Goal: Task Accomplishment & Management: Complete application form

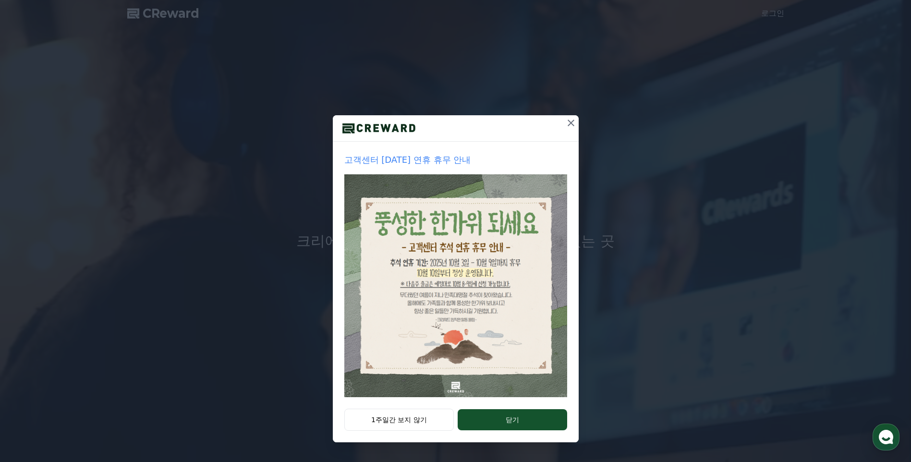
click at [573, 121] on icon at bounding box center [571, 123] width 7 height 7
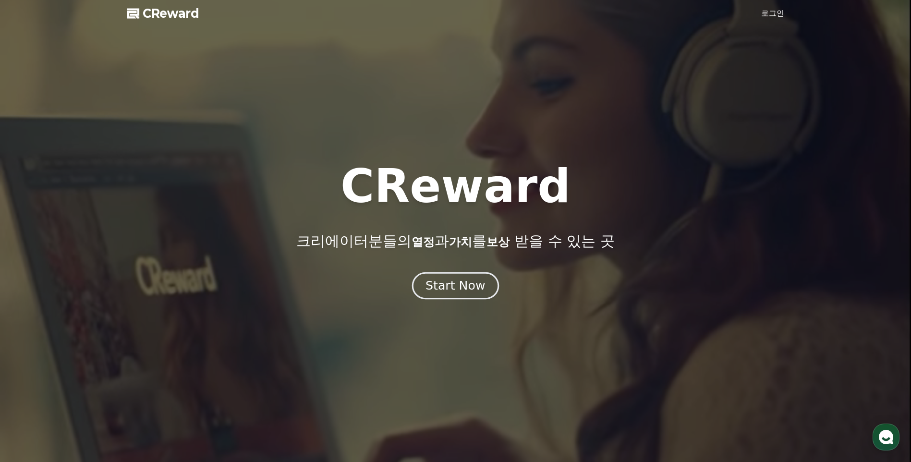
click at [453, 283] on div "Start Now" at bounding box center [456, 286] width 60 height 16
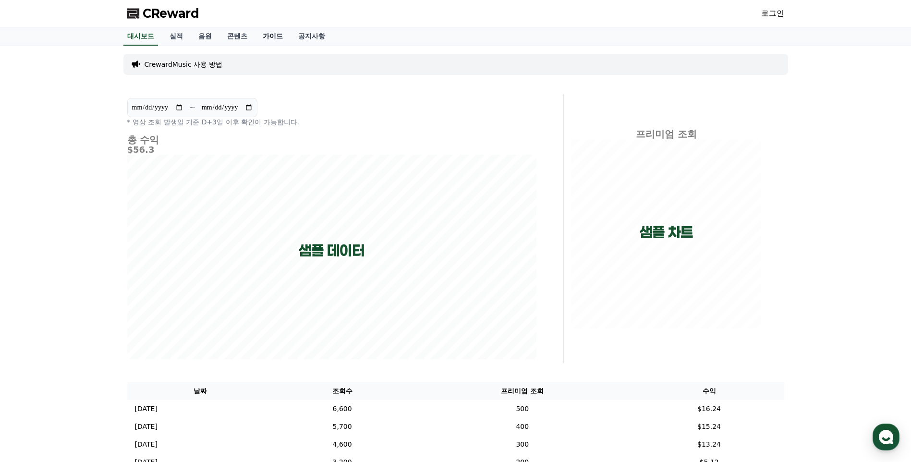
click at [276, 34] on link "가이드" at bounding box center [273, 36] width 36 height 18
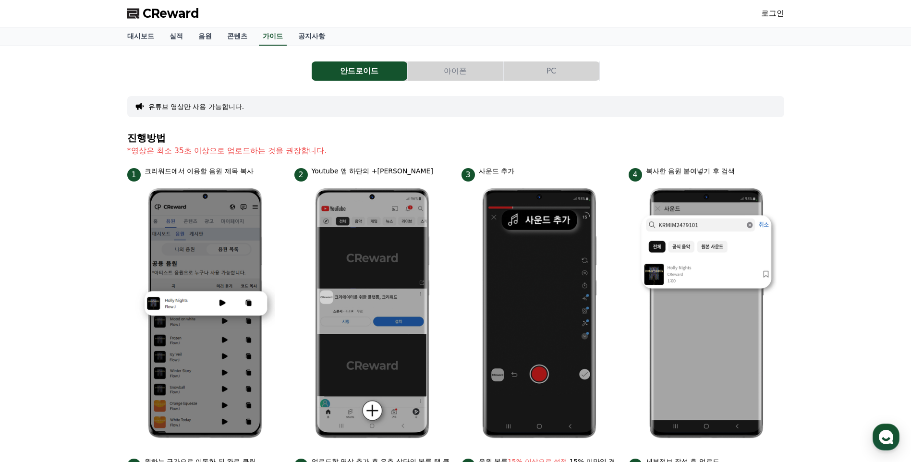
click at [562, 71] on button "PC" at bounding box center [552, 70] width 96 height 19
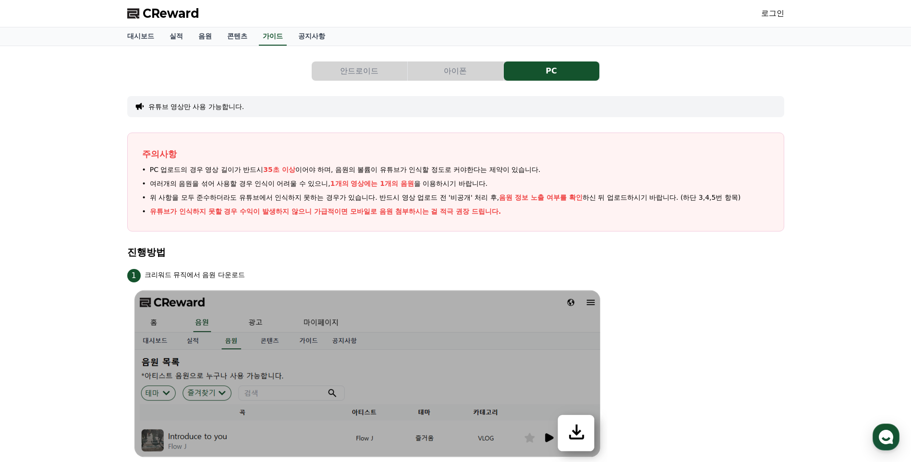
click at [777, 12] on link "로그인" at bounding box center [772, 14] width 23 height 12
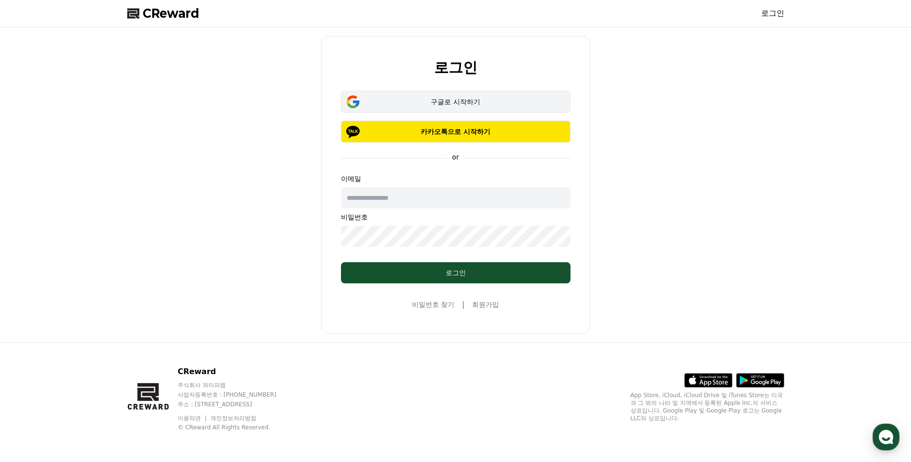
click at [421, 102] on div "구글로 시작하기" at bounding box center [456, 102] width 202 height 10
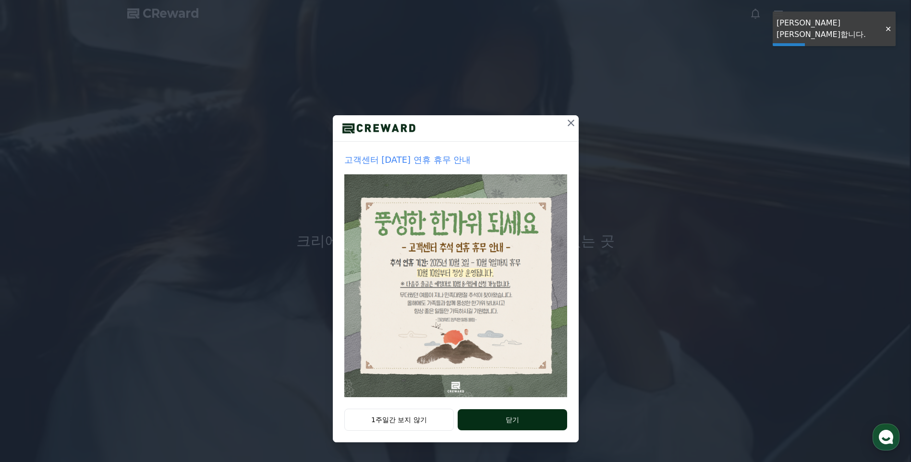
click at [513, 417] on button "닫기" at bounding box center [512, 419] width 109 height 21
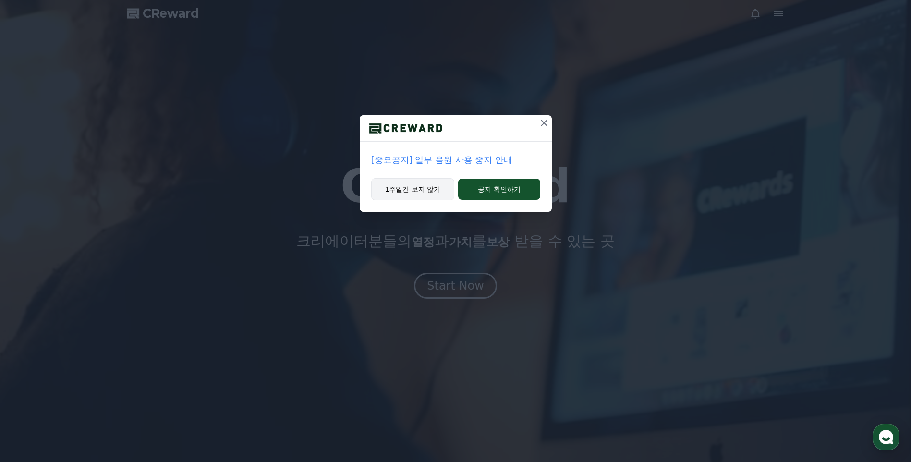
click at [435, 189] on button "1주일간 보지 않기" at bounding box center [413, 189] width 84 height 22
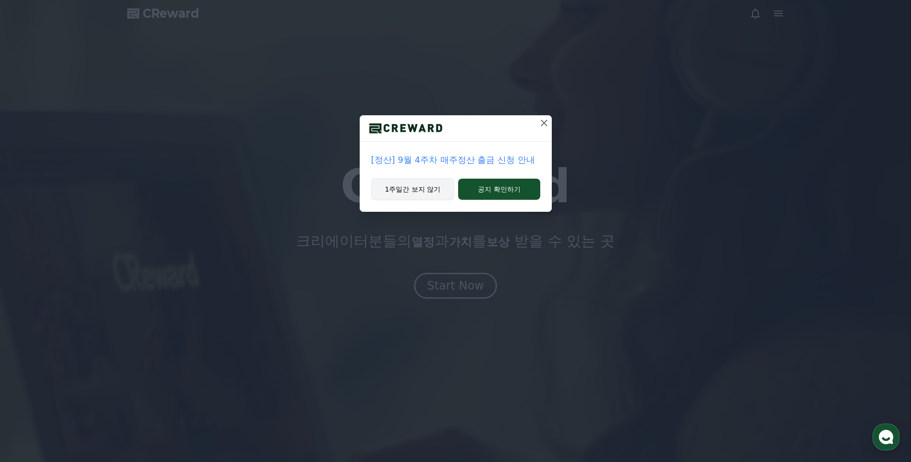
click at [432, 187] on button "1주일간 보지 않기" at bounding box center [413, 189] width 84 height 22
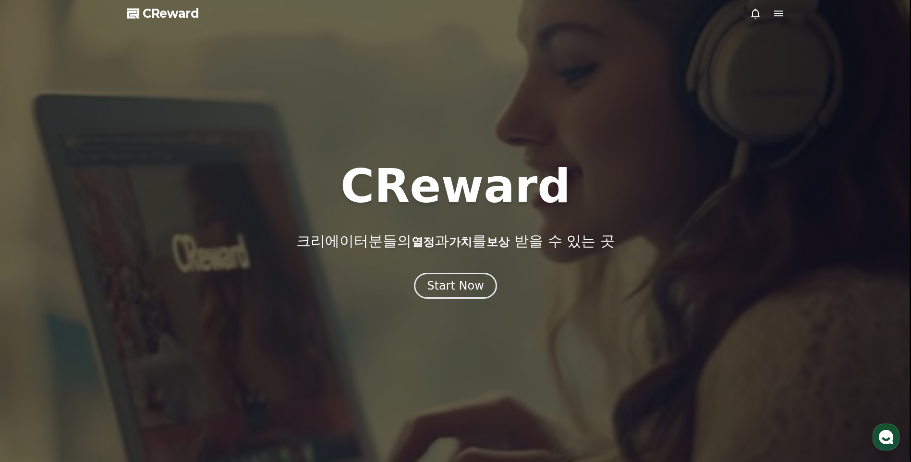
click at [459, 304] on div at bounding box center [455, 231] width 911 height 462
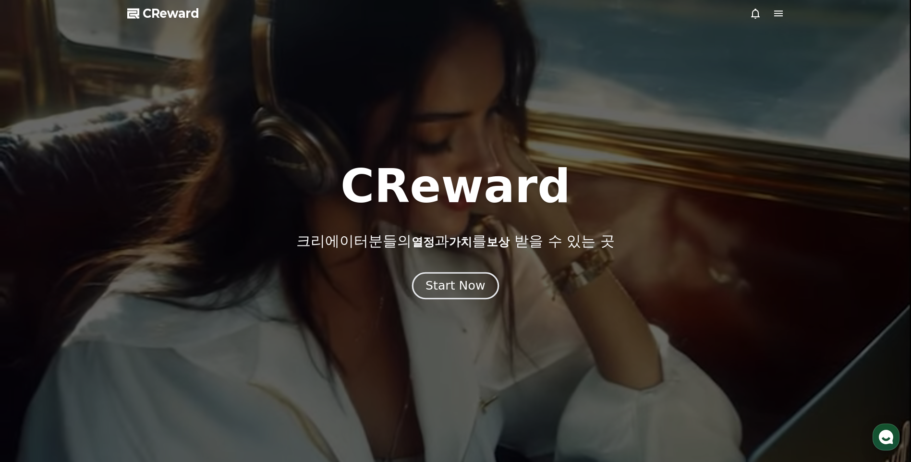
click at [461, 293] on div "Start Now" at bounding box center [456, 286] width 60 height 16
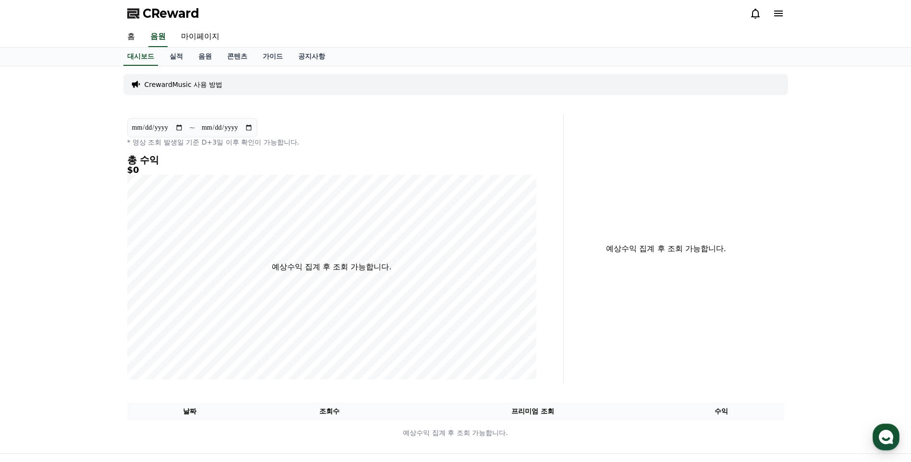
click at [182, 81] on p "CrewardMusic 사용 방법" at bounding box center [184, 85] width 78 height 10
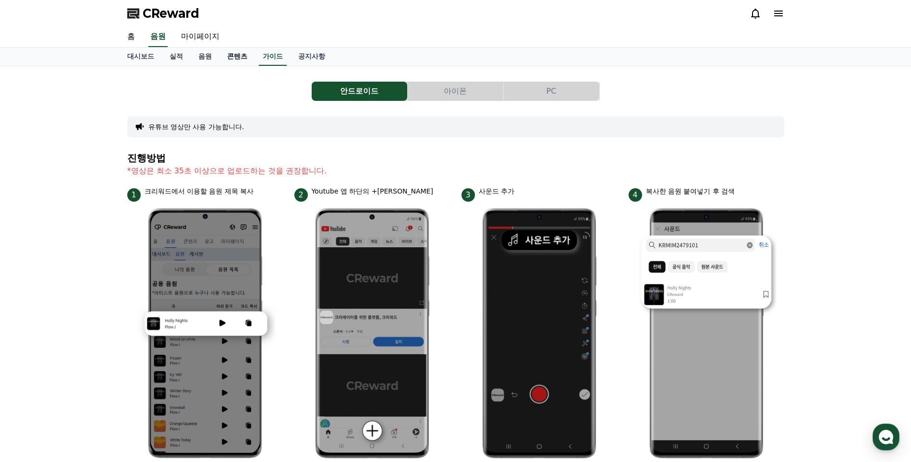
click at [233, 50] on link "콘텐츠" at bounding box center [238, 57] width 36 height 18
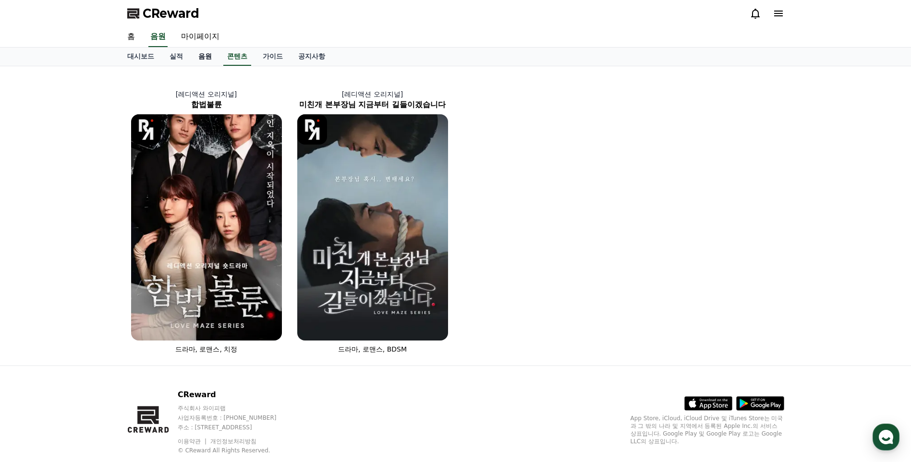
click at [200, 51] on link "음원" at bounding box center [205, 57] width 29 height 18
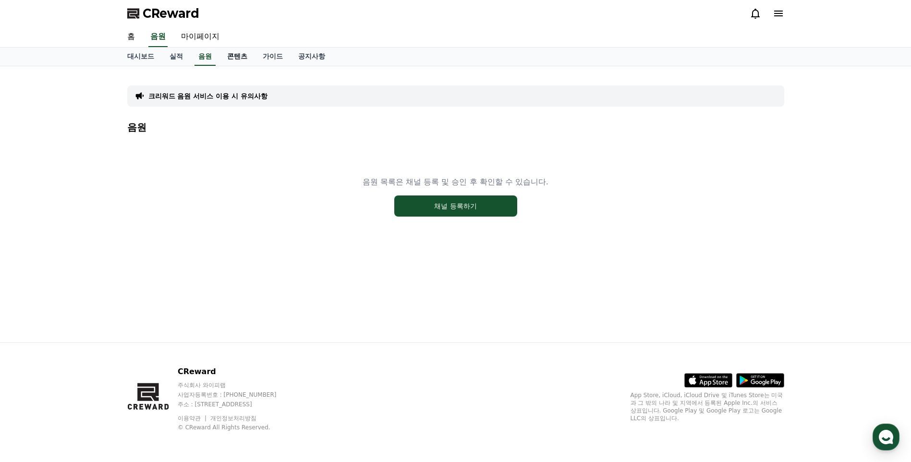
click at [233, 52] on link "콘텐츠" at bounding box center [238, 57] width 36 height 18
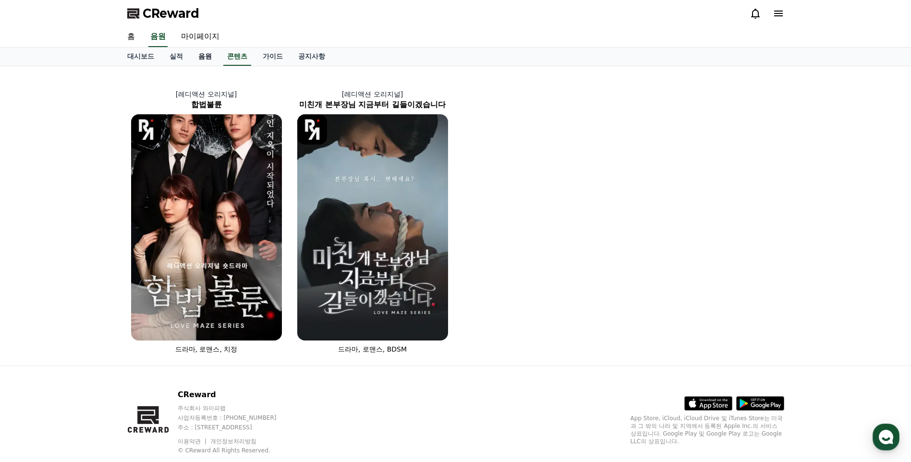
click at [214, 53] on link "음원" at bounding box center [205, 57] width 29 height 18
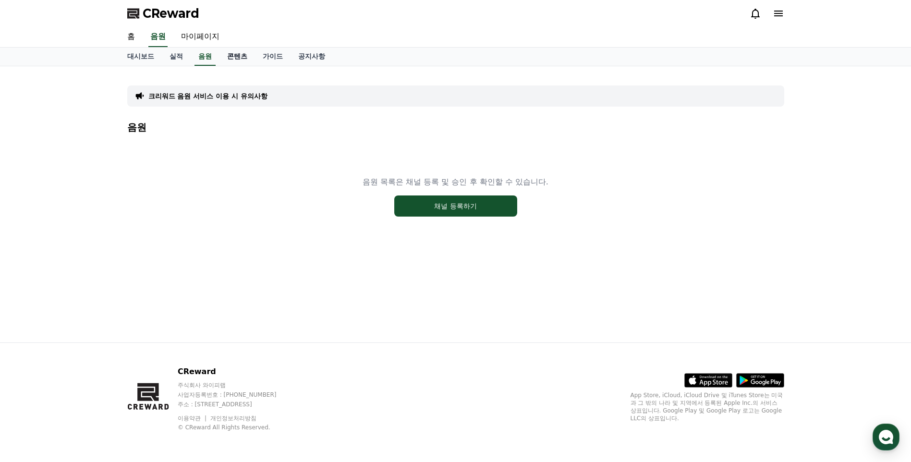
click at [236, 57] on link "콘텐츠" at bounding box center [238, 57] width 36 height 18
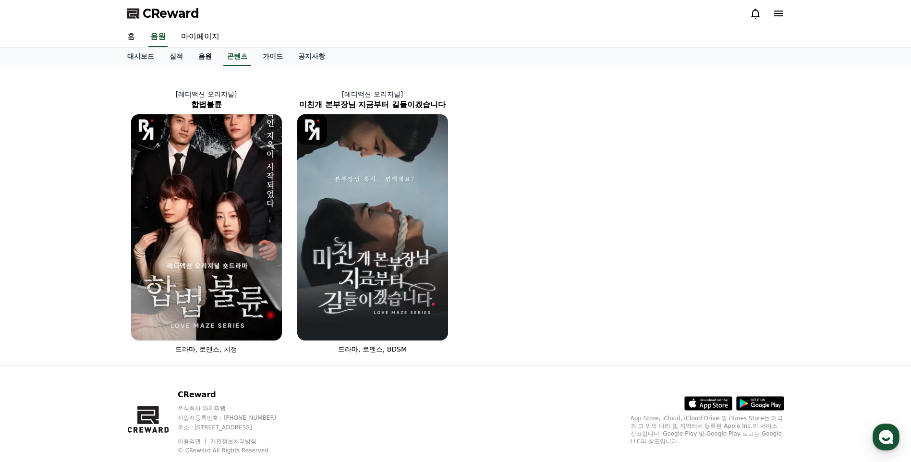
click at [203, 57] on link "음원" at bounding box center [205, 57] width 29 height 18
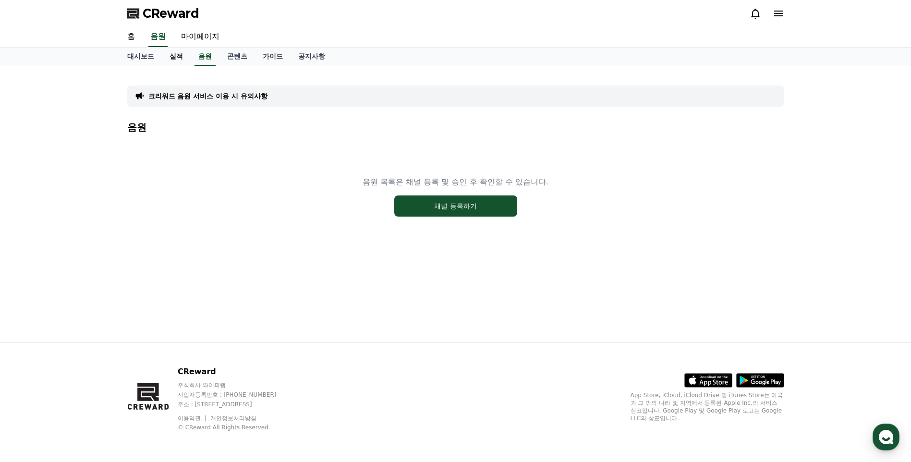
click at [178, 58] on link "실적" at bounding box center [176, 57] width 29 height 18
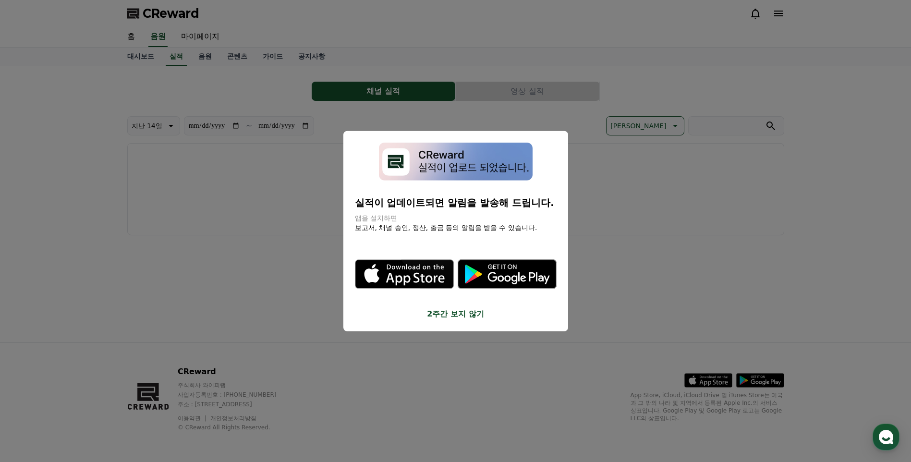
click at [236, 213] on button "close modal" at bounding box center [455, 231] width 911 height 462
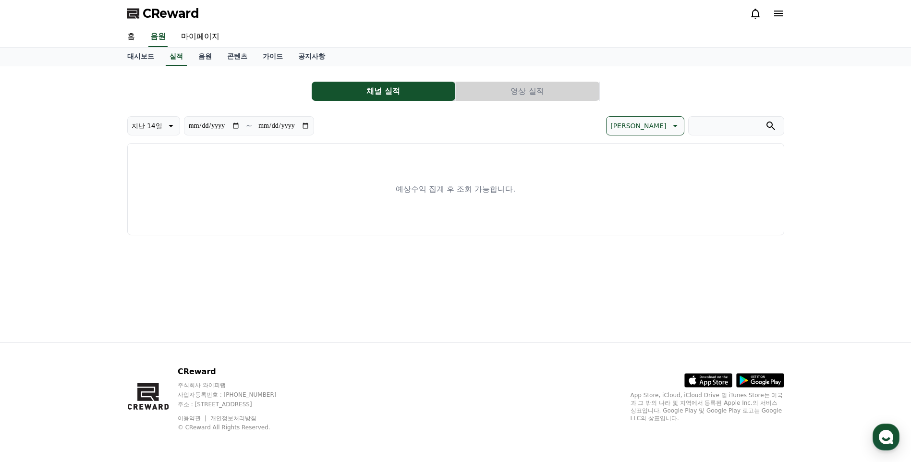
click at [477, 86] on button "영상 실적" at bounding box center [528, 91] width 144 height 19
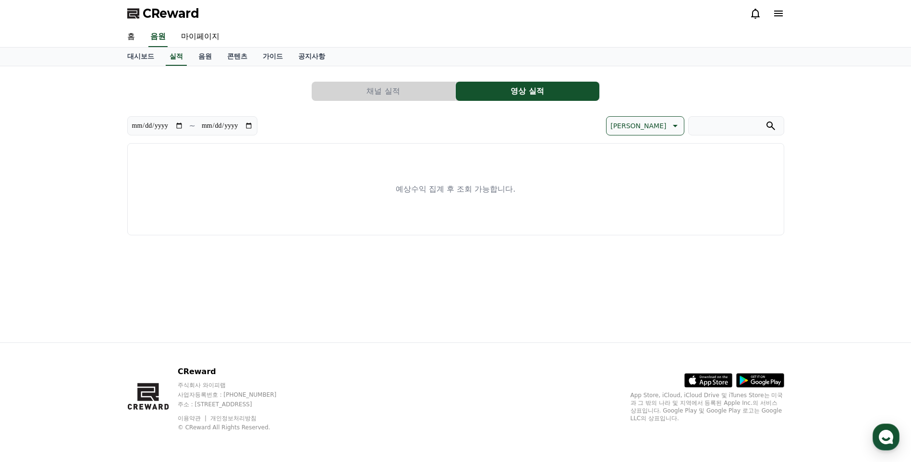
click at [428, 93] on button "채널 실적" at bounding box center [384, 91] width 144 height 19
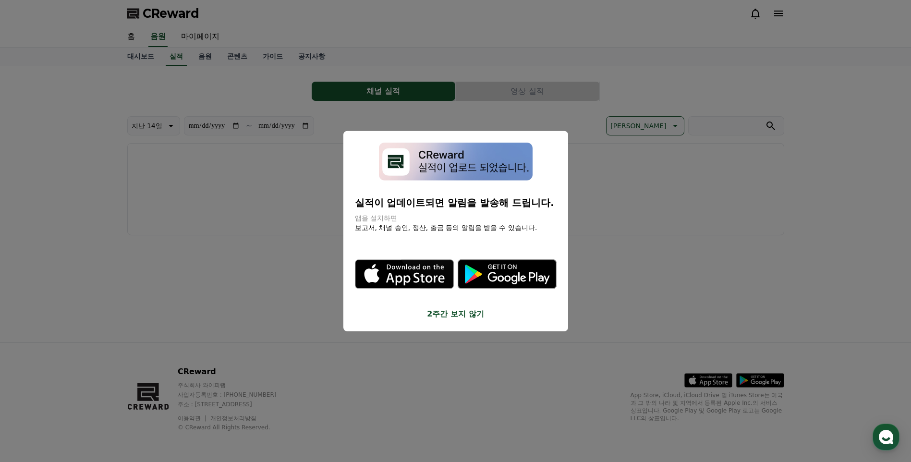
click at [266, 92] on button "close modal" at bounding box center [455, 231] width 911 height 462
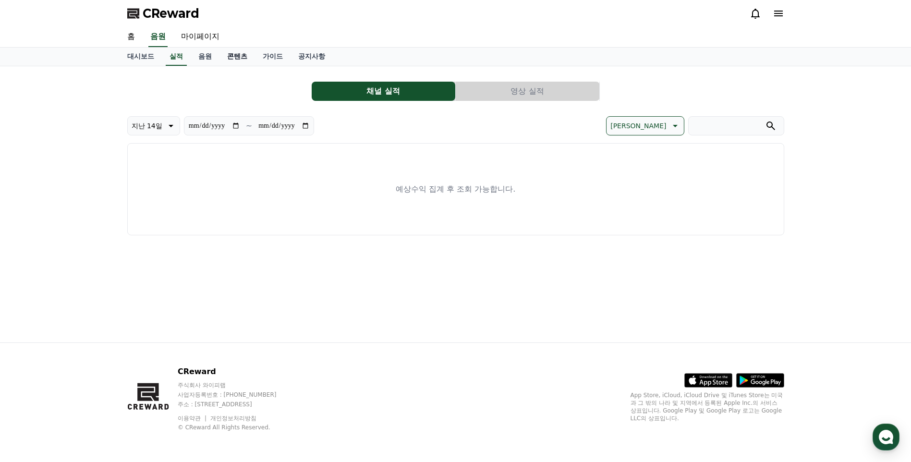
click at [234, 58] on link "콘텐츠" at bounding box center [238, 57] width 36 height 18
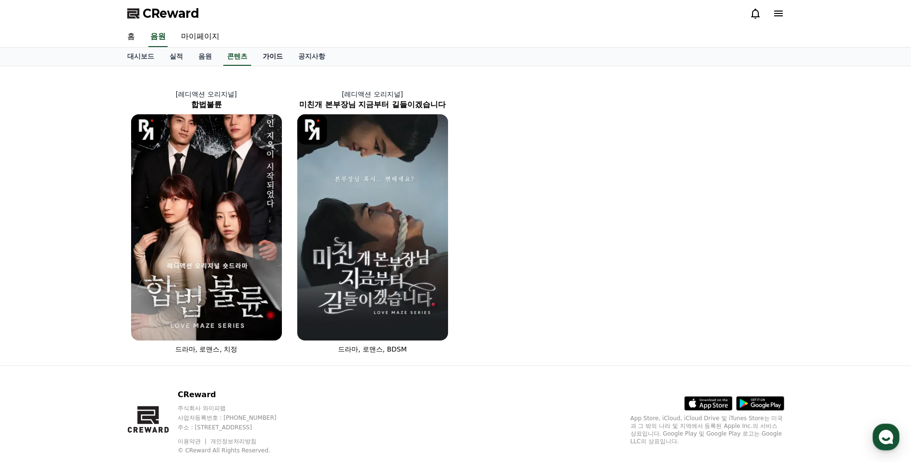
click at [271, 48] on link "가이드" at bounding box center [273, 57] width 36 height 18
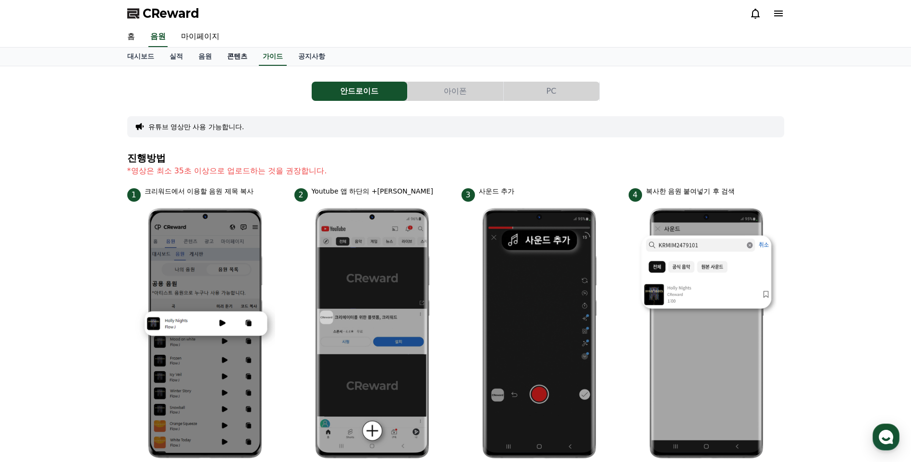
click at [239, 52] on link "콘텐츠" at bounding box center [238, 57] width 36 height 18
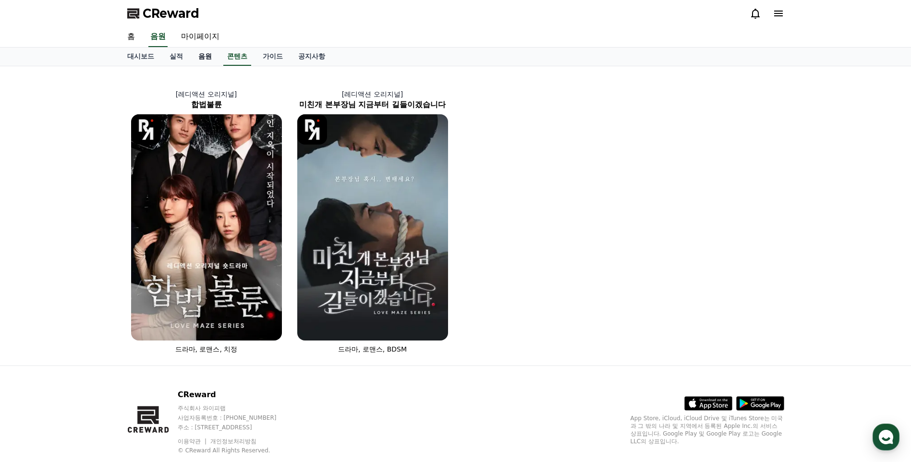
click at [204, 55] on link "음원" at bounding box center [205, 57] width 29 height 18
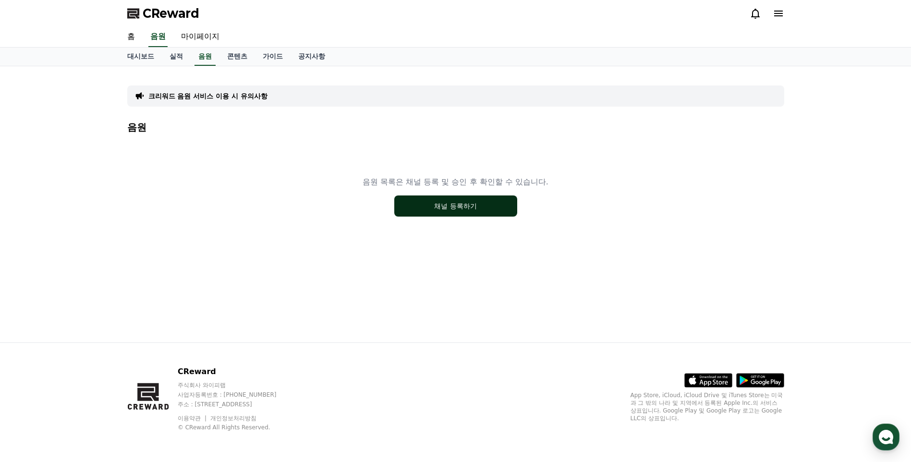
click at [410, 199] on button "채널 등록하기" at bounding box center [455, 206] width 123 height 21
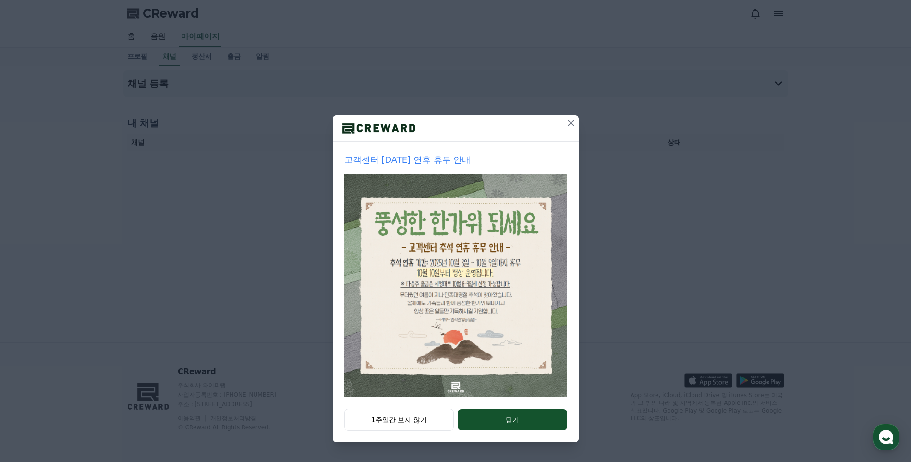
click at [569, 124] on icon at bounding box center [571, 123] width 12 height 12
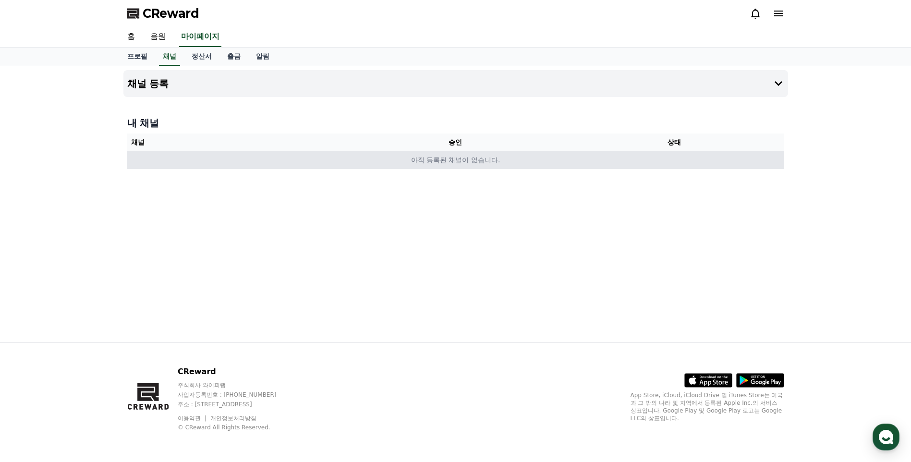
click at [423, 162] on td "아직 등록된 채널이 없습니다." at bounding box center [455, 160] width 657 height 18
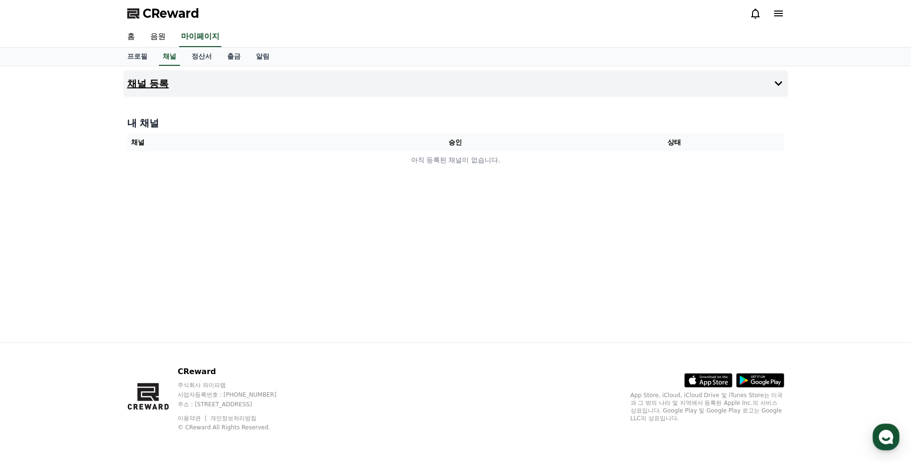
click at [740, 76] on button "채널 등록" at bounding box center [455, 83] width 665 height 27
